Goal: Information Seeking & Learning: Learn about a topic

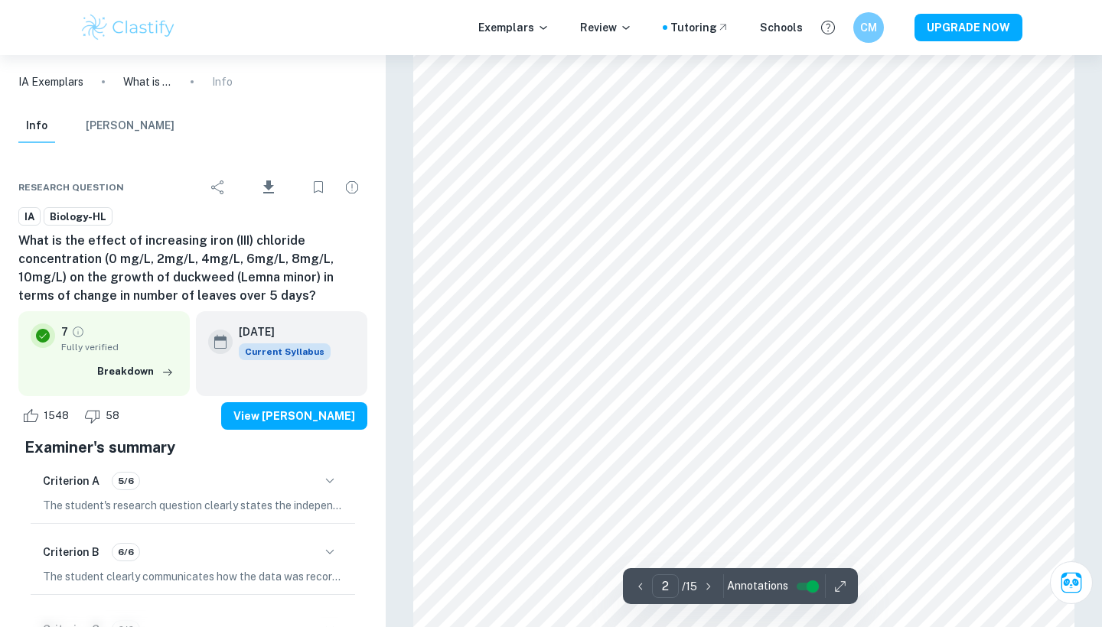
scroll to position [1176, 1]
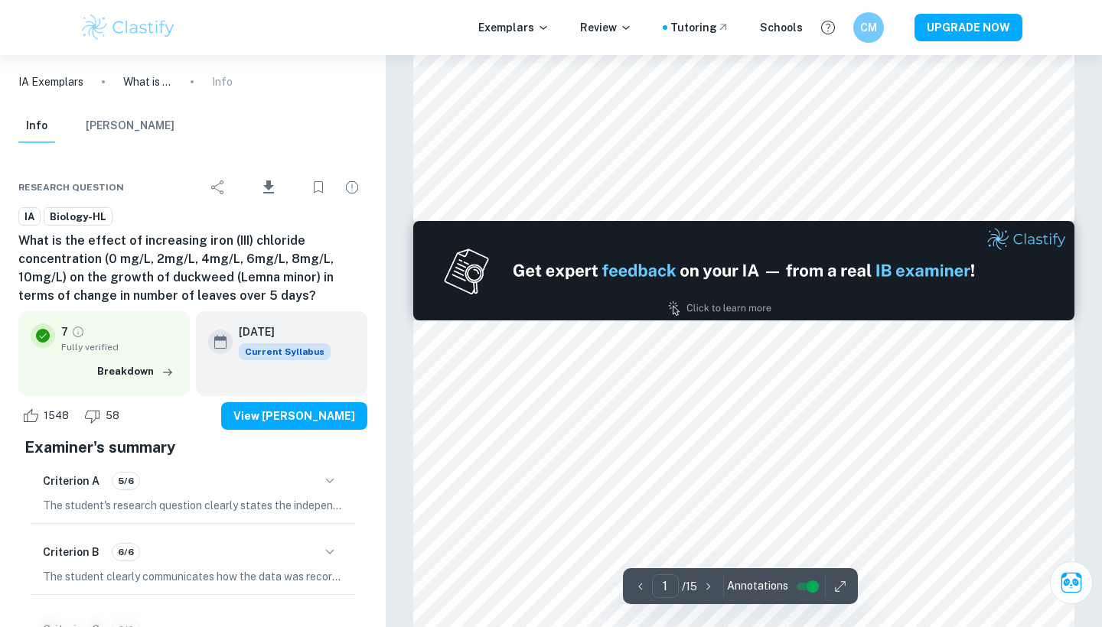
type input "2"
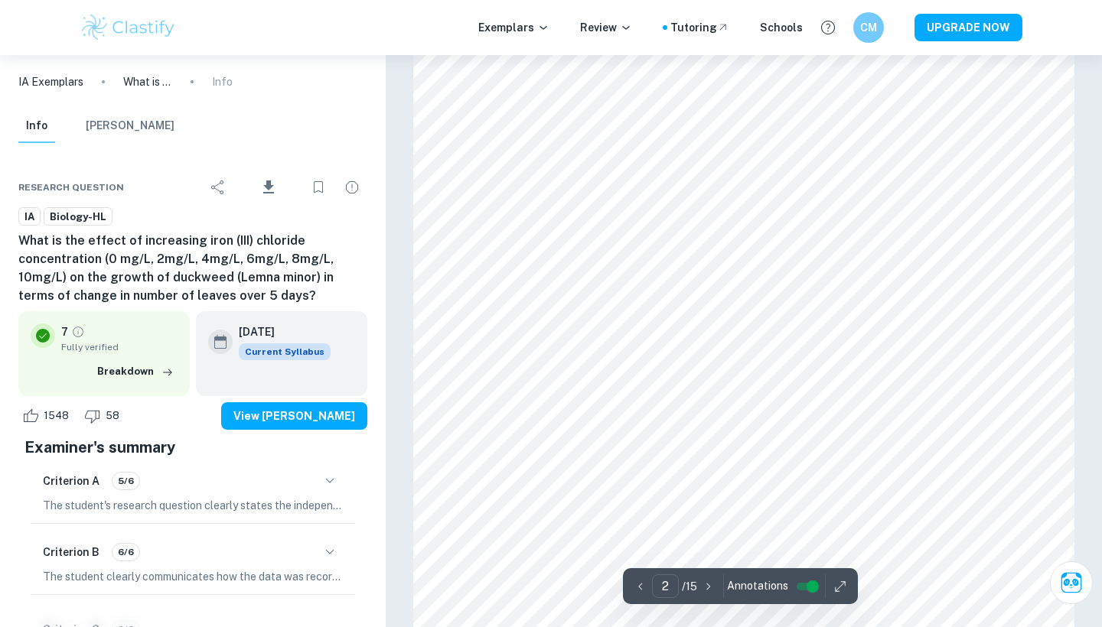
scroll to position [1312, 0]
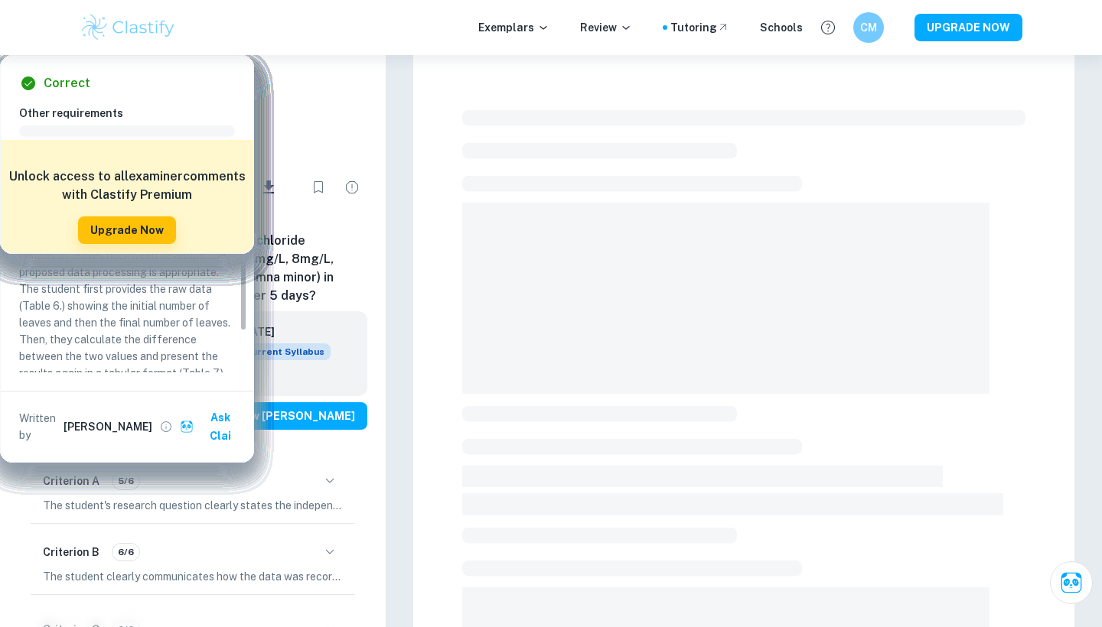
checkbox input "true"
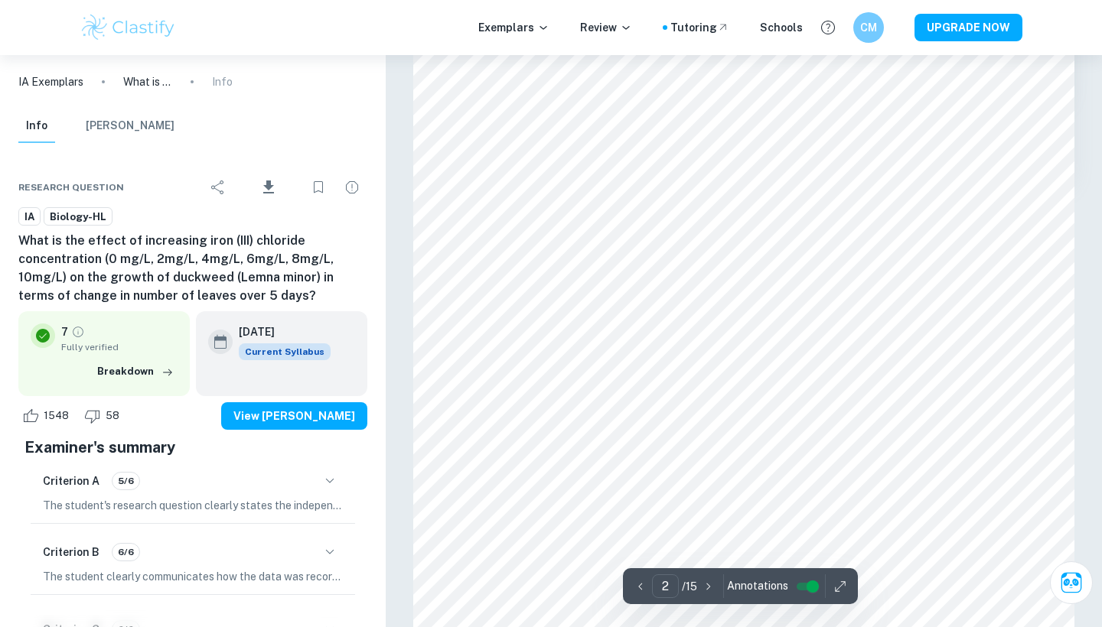
scroll to position [1368, 0]
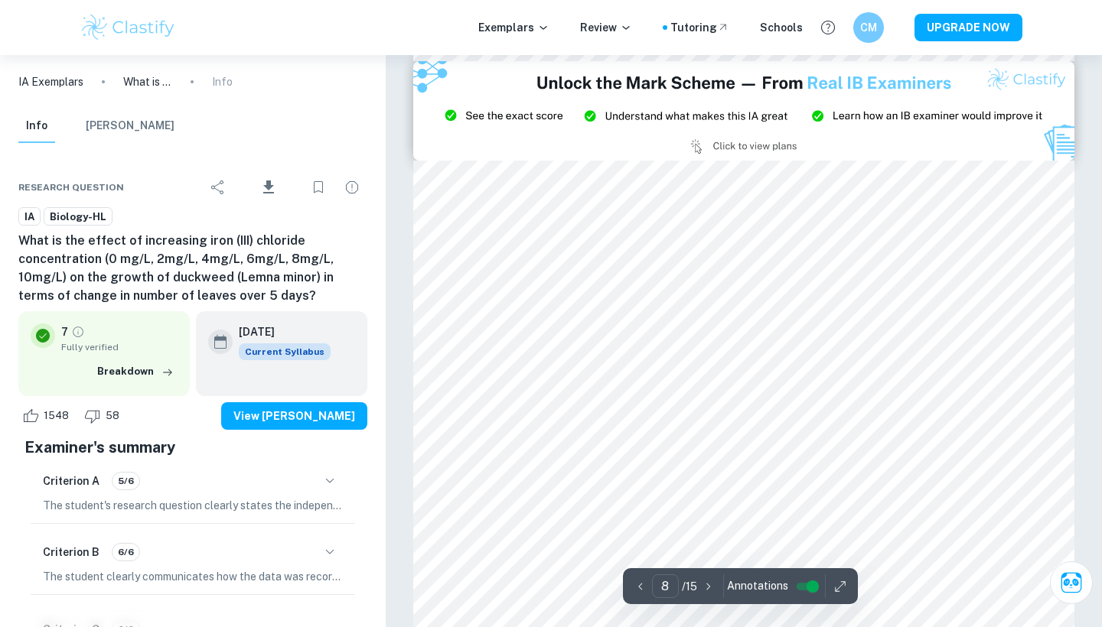
type input "9"
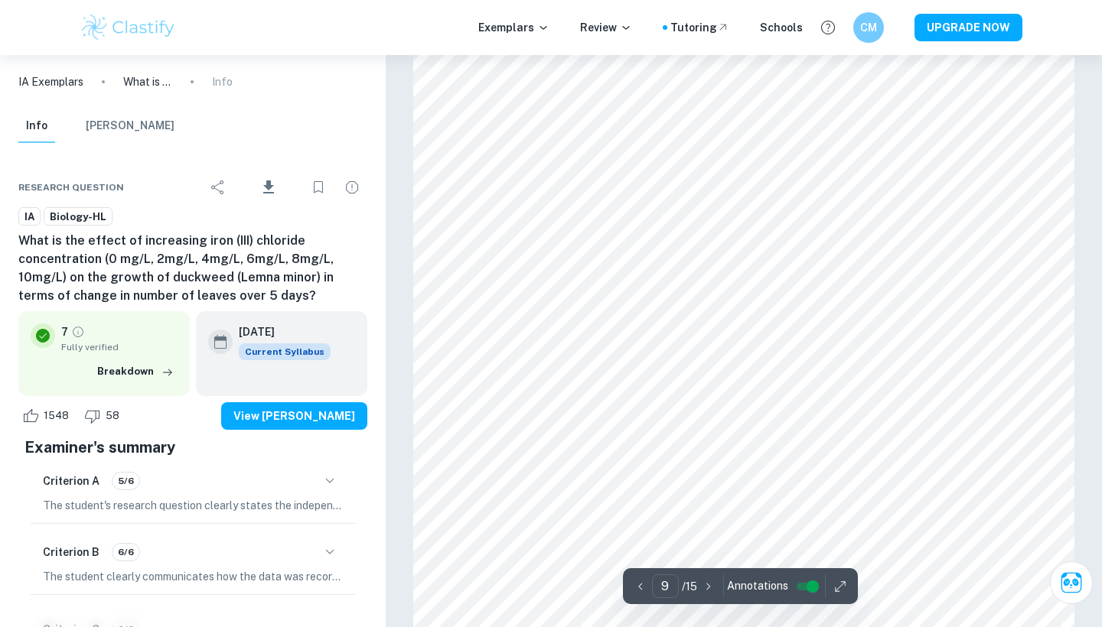
scroll to position [8136, 0]
